Goal: Information Seeking & Learning: Learn about a topic

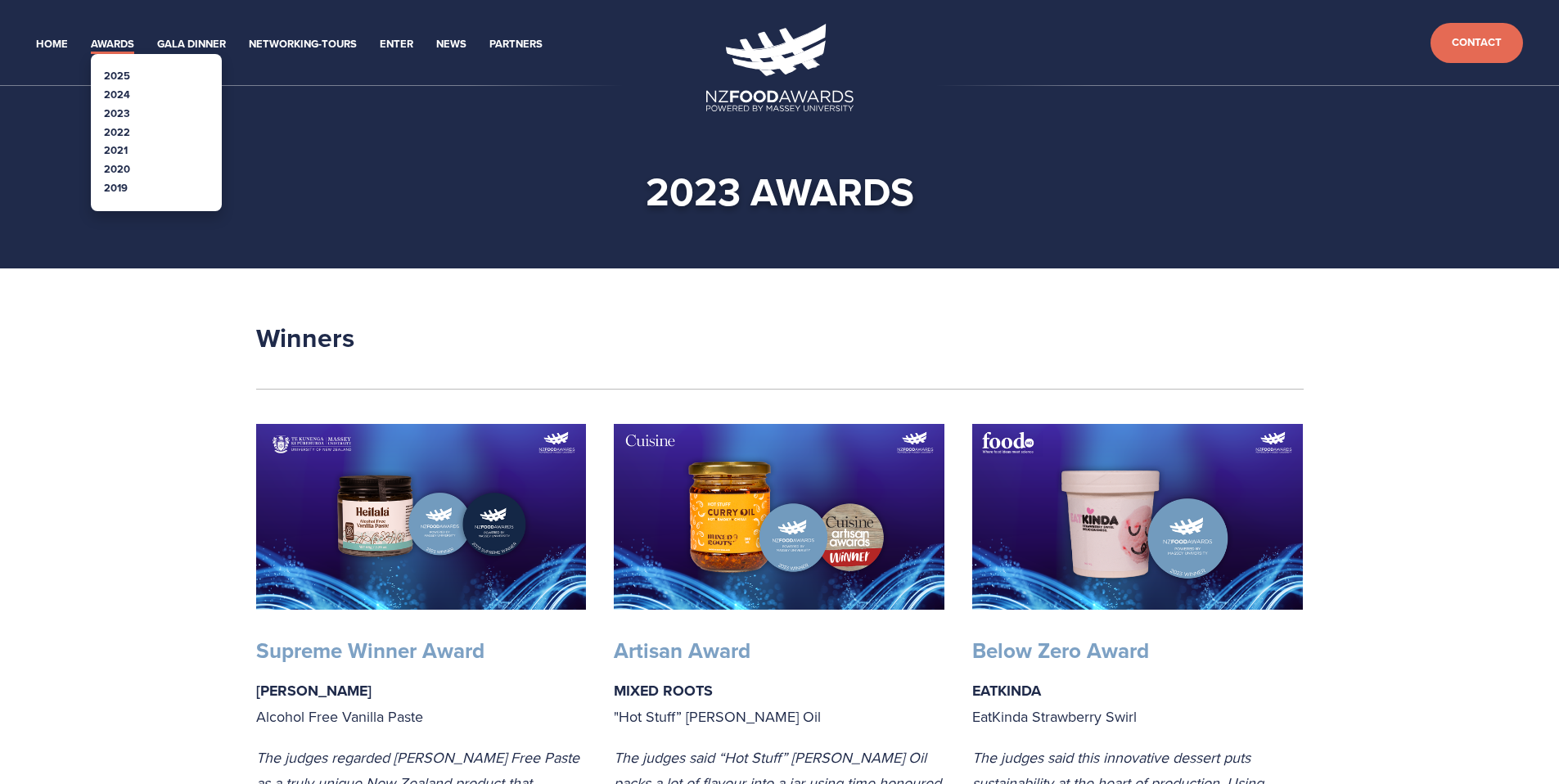
click at [128, 110] on link "2023" at bounding box center [118, 113] width 26 height 16
click at [121, 41] on link "Awards" at bounding box center [113, 45] width 43 height 19
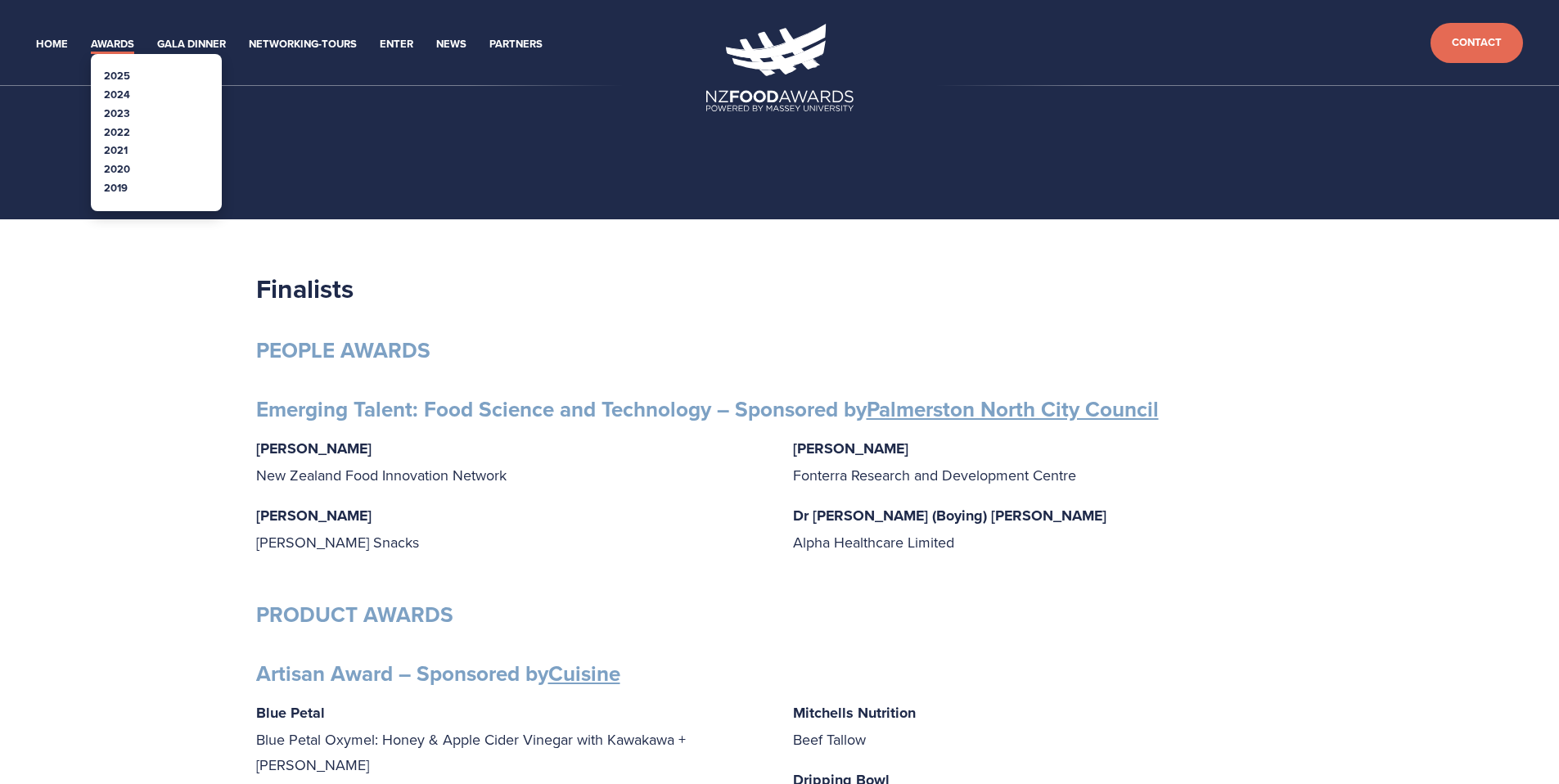
click at [123, 70] on link "2025" at bounding box center [118, 75] width 26 height 16
click at [117, 95] on link "2024" at bounding box center [118, 94] width 26 height 16
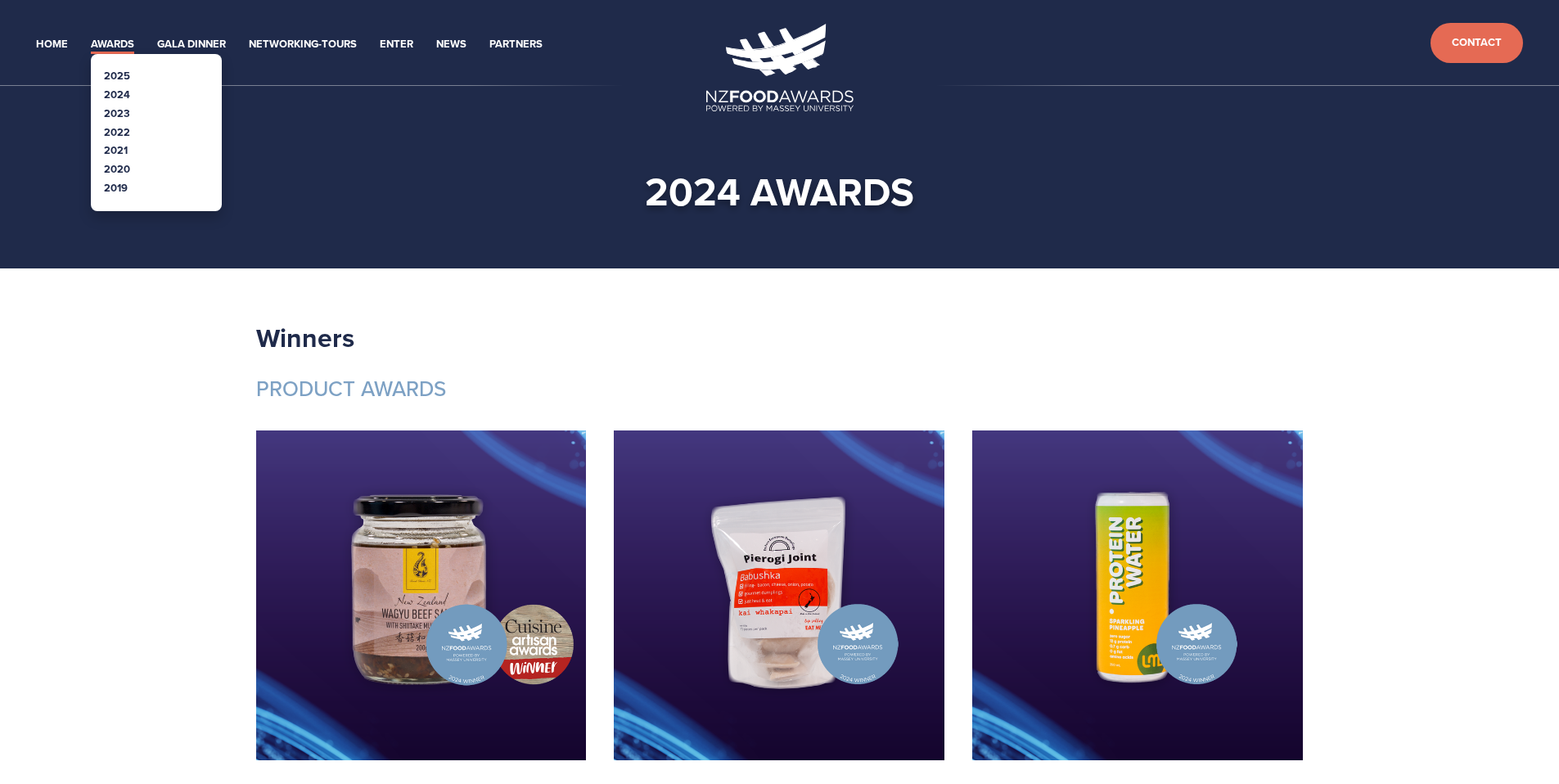
click at [114, 112] on link "2023" at bounding box center [118, 113] width 26 height 16
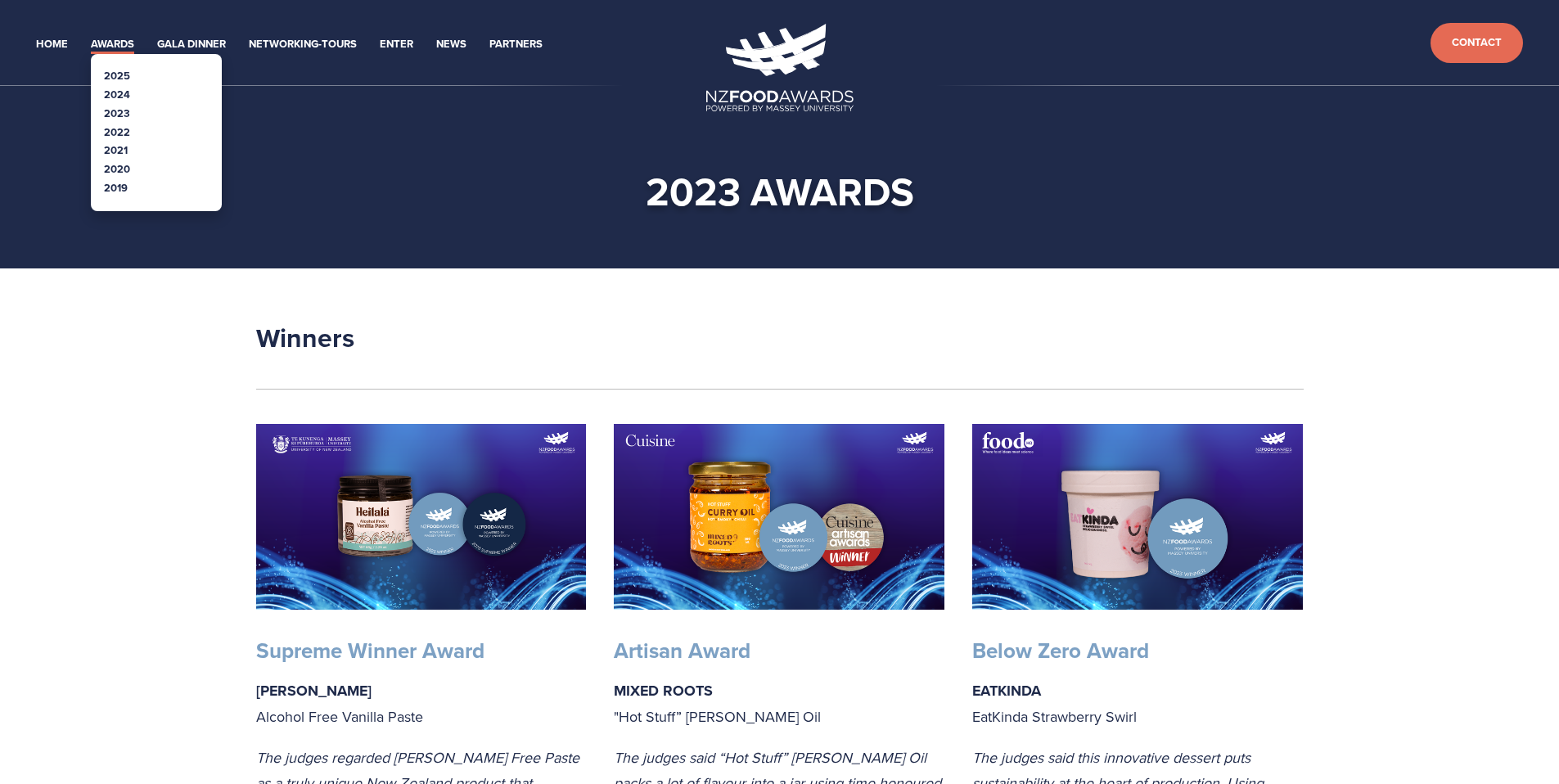
click at [120, 129] on link "2022" at bounding box center [118, 132] width 26 height 16
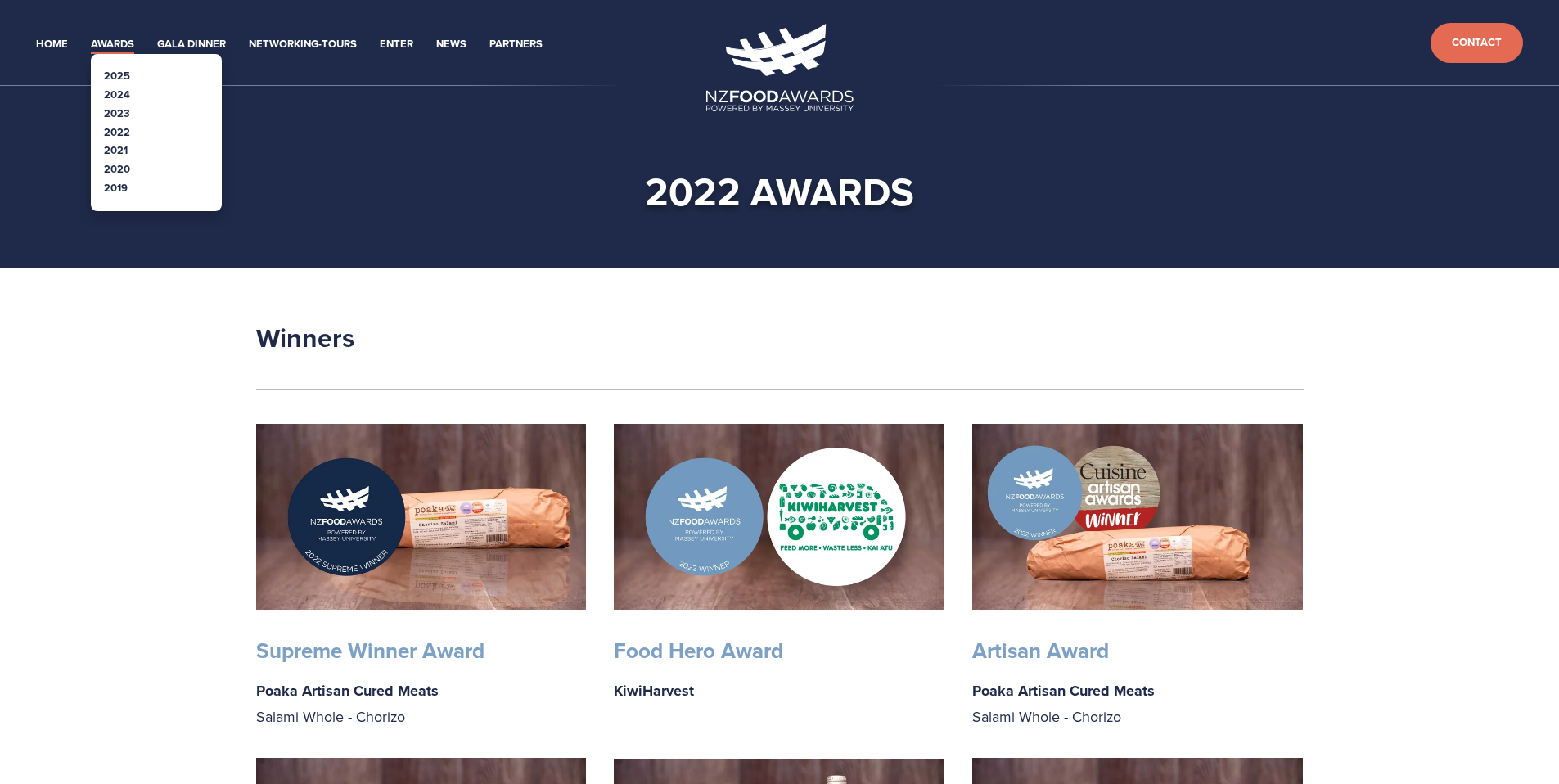
click at [122, 74] on link "2025" at bounding box center [118, 75] width 26 height 16
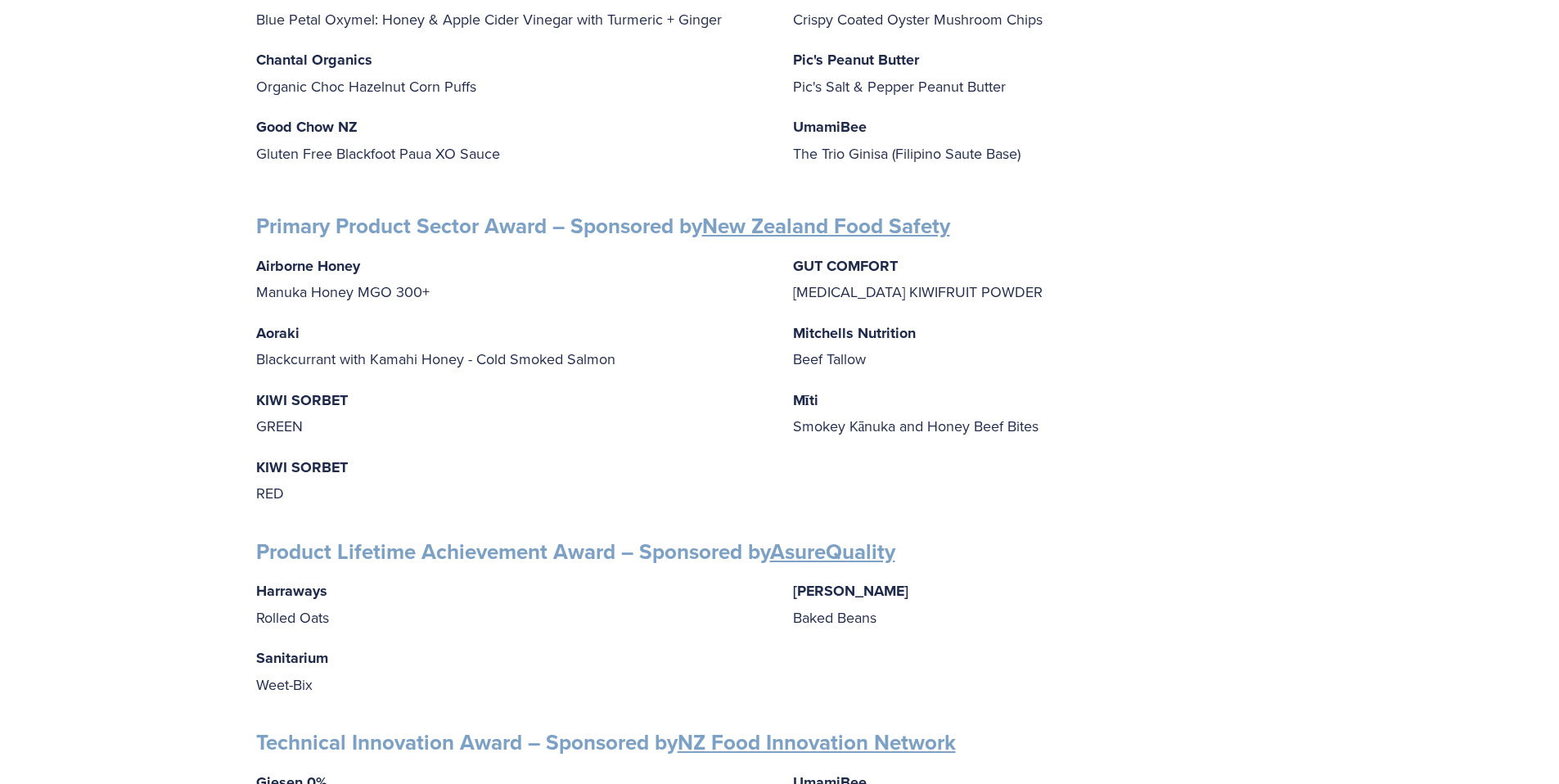
scroll to position [2202, 0]
